Goal: Task Accomplishment & Management: Use online tool/utility

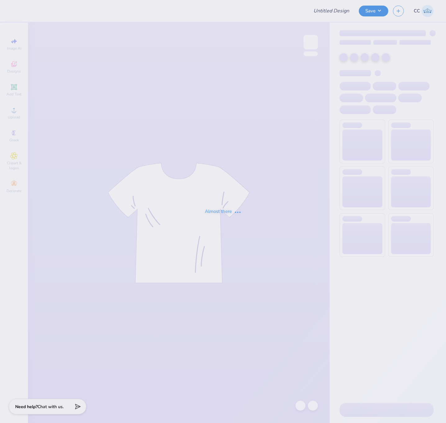
type input "Dos Bros Merch 2025!"
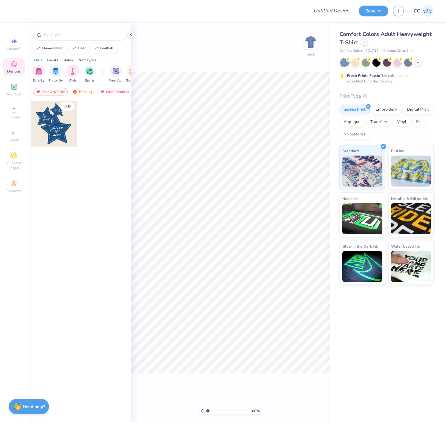
click at [362, 44] on div at bounding box center [363, 42] width 7 height 7
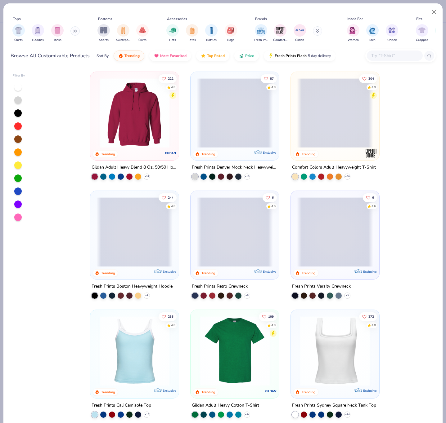
click at [377, 57] on input "text" at bounding box center [394, 55] width 48 height 7
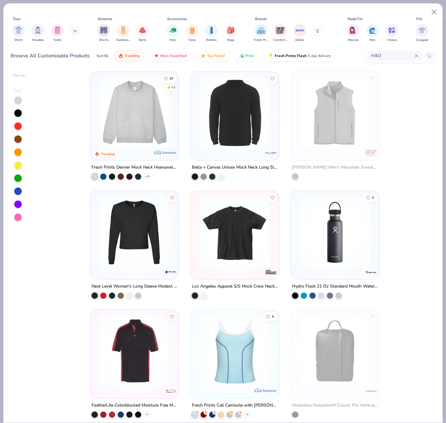
click at [384, 55] on input "M&O" at bounding box center [392, 55] width 44 height 7
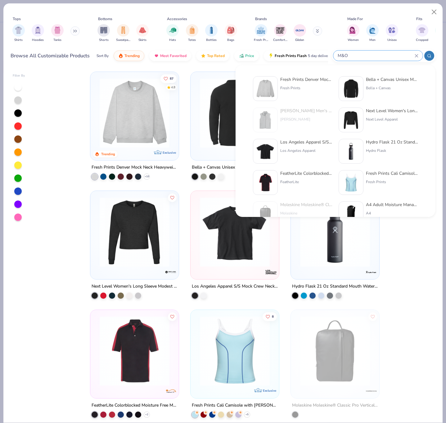
click at [384, 55] on input "M&O" at bounding box center [376, 55] width 78 height 7
type input "M"
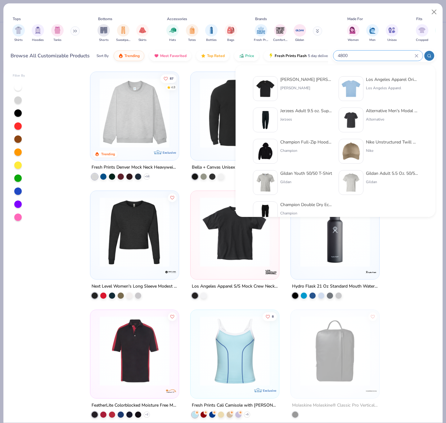
type input "4800"
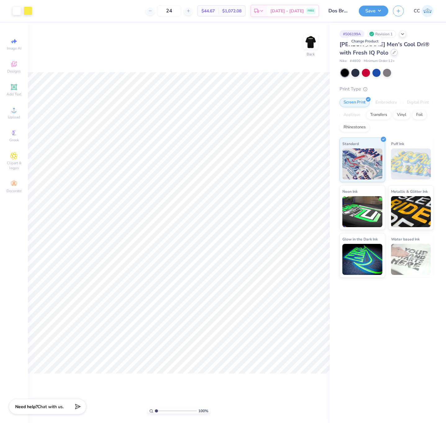
click at [392, 53] on icon at bounding box center [393, 52] width 3 height 3
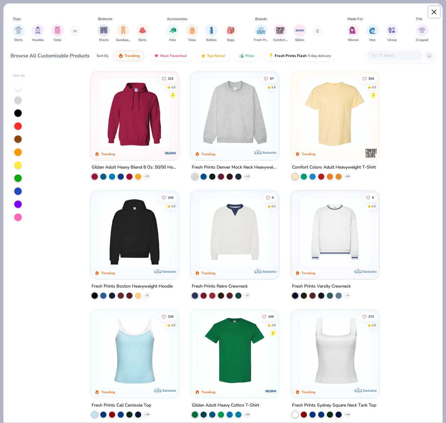
click at [432, 9] on button "Close" at bounding box center [434, 12] width 12 height 12
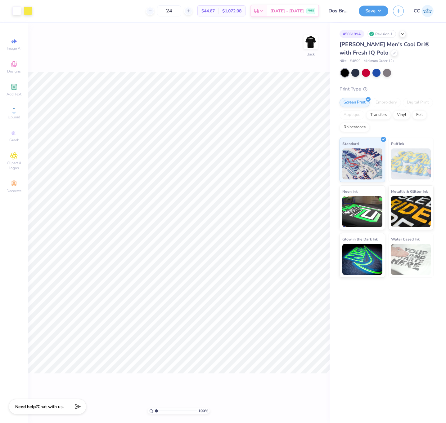
click at [412, 66] on div "Hanes Men's Cool Dri® with Fresh IQ Polo Nike # 4800 Minimum Order: 12 + Print …" at bounding box center [386, 159] width 94 height 238
drag, startPoint x: 358, startPoint y: 60, endPoint x: 366, endPoint y: 60, distance: 7.1
click at [366, 60] on div "Nike # 4800 Minimum Order: 12 +" at bounding box center [386, 61] width 94 height 5
